Goal: Task Accomplishment & Management: Use online tool/utility

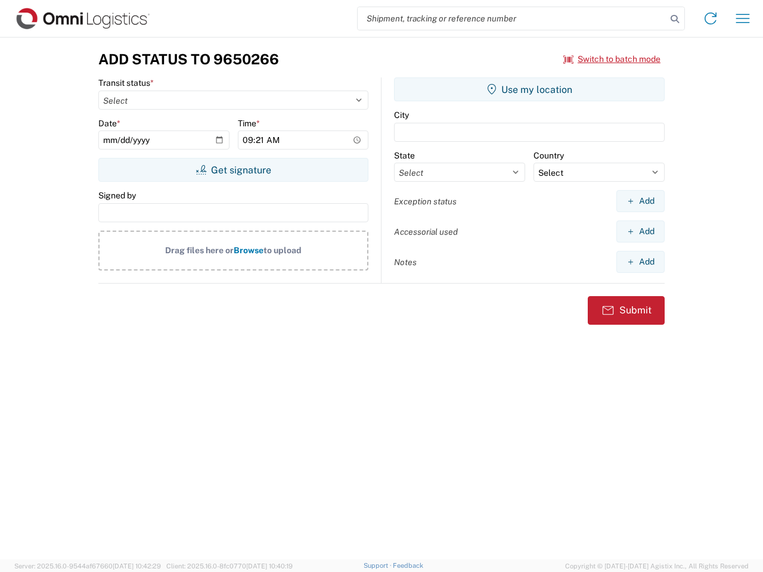
click at [512, 18] on input "search" at bounding box center [512, 18] width 309 height 23
click at [675, 19] on icon at bounding box center [674, 19] width 17 height 17
click at [710, 18] on icon at bounding box center [710, 18] width 19 height 19
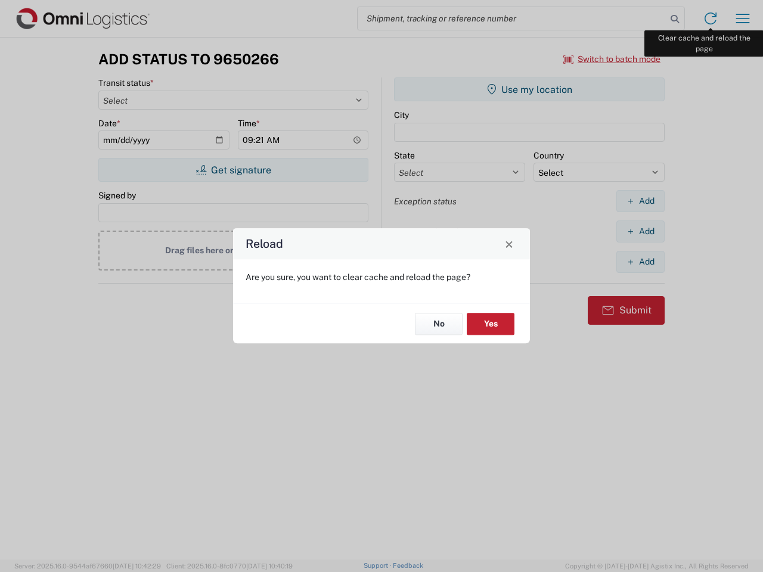
click at [743, 18] on div "Reload Are you sure, you want to clear cache and reload the page? No Yes" at bounding box center [381, 286] width 763 height 572
click at [612, 59] on div "Reload Are you sure, you want to clear cache and reload the page? No Yes" at bounding box center [381, 286] width 763 height 572
click at [233, 170] on div "Reload Are you sure, you want to clear cache and reload the page? No Yes" at bounding box center [381, 286] width 763 height 572
click at [529, 89] on div "Reload Are you sure, you want to clear cache and reload the page? No Yes" at bounding box center [381, 286] width 763 height 572
click at [640, 201] on div "Reload Are you sure, you want to clear cache and reload the page? No Yes" at bounding box center [381, 286] width 763 height 572
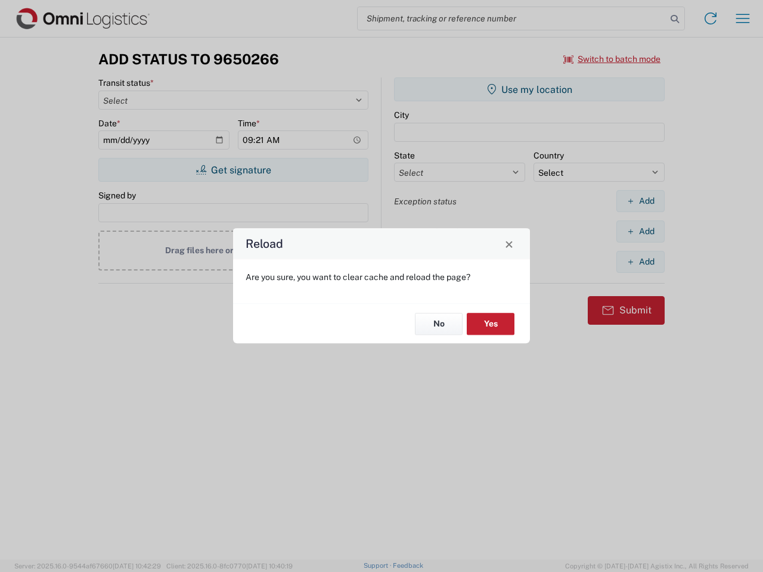
click at [640, 231] on div "Reload Are you sure, you want to clear cache and reload the page? No Yes" at bounding box center [381, 286] width 763 height 572
click at [640, 262] on div "Reload Are you sure, you want to clear cache and reload the page? No Yes" at bounding box center [381, 286] width 763 height 572
